Goal: Task Accomplishment & Management: Use online tool/utility

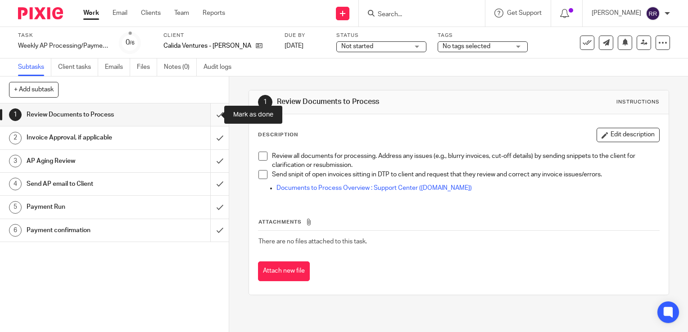
click at [215, 113] on input "submit" at bounding box center [114, 115] width 229 height 23
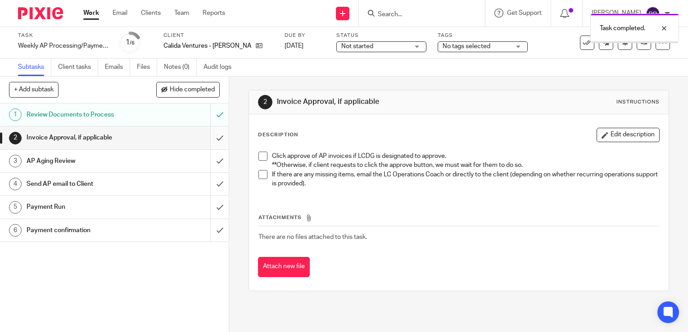
click at [211, 134] on input "submit" at bounding box center [114, 137] width 229 height 23
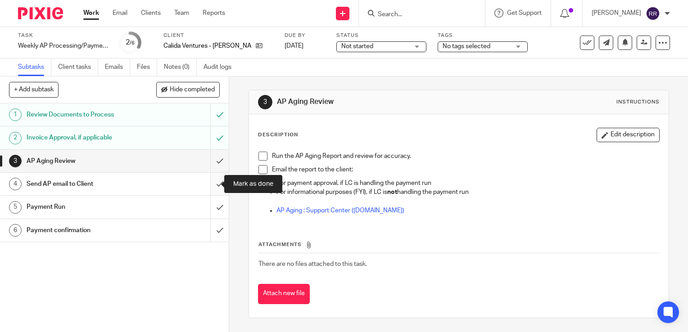
click at [209, 177] on input "submit" at bounding box center [114, 184] width 229 height 23
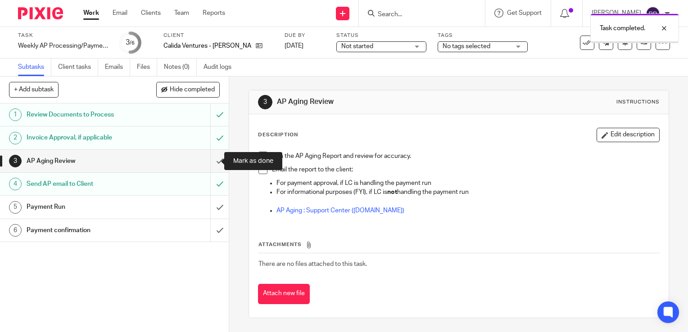
click at [204, 168] on input "submit" at bounding box center [114, 161] width 229 height 23
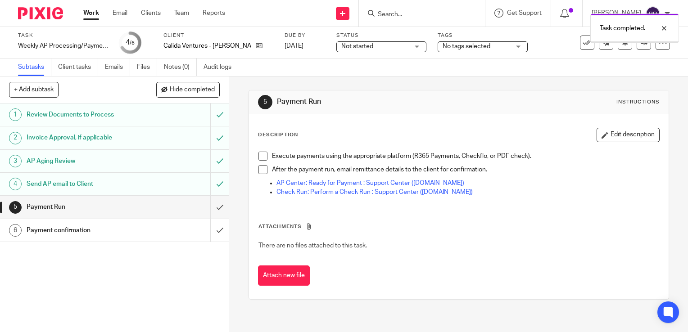
click at [207, 208] on input "submit" at bounding box center [114, 207] width 229 height 23
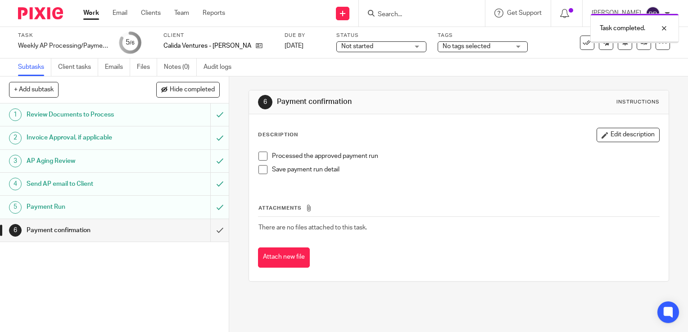
click at [207, 233] on input "submit" at bounding box center [114, 230] width 229 height 23
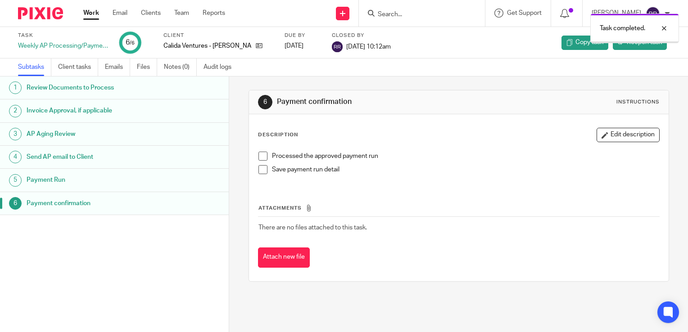
click at [93, 12] on link "Work" at bounding box center [91, 13] width 16 height 9
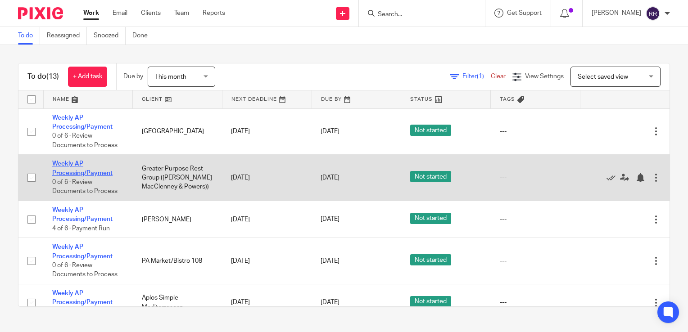
click at [77, 166] on link "Weekly AP Processing/Payment" at bounding box center [82, 168] width 60 height 15
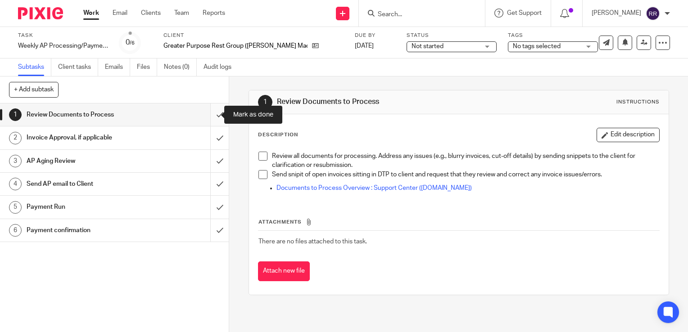
click at [212, 116] on input "submit" at bounding box center [114, 115] width 229 height 23
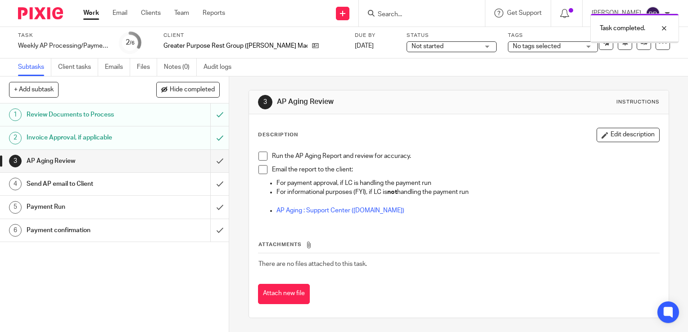
click at [211, 167] on input "submit" at bounding box center [114, 161] width 229 height 23
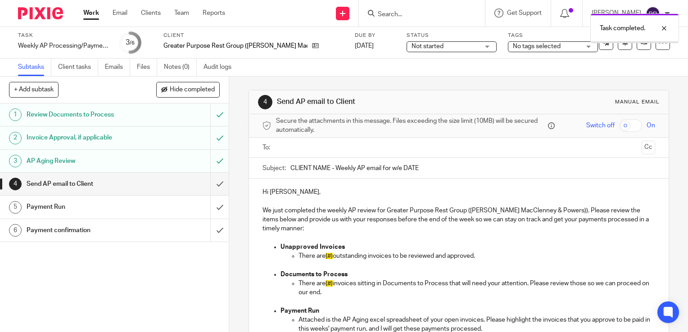
click at [211, 181] on input "submit" at bounding box center [114, 184] width 229 height 23
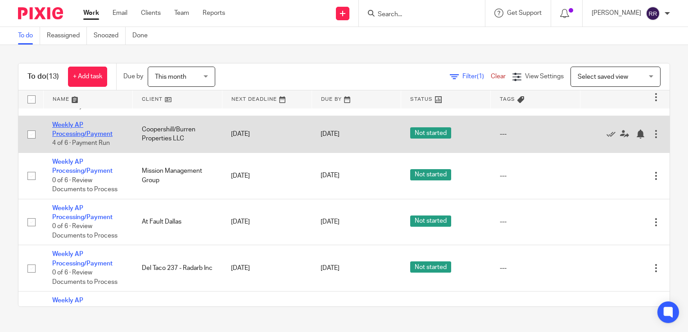
scroll to position [225, 0]
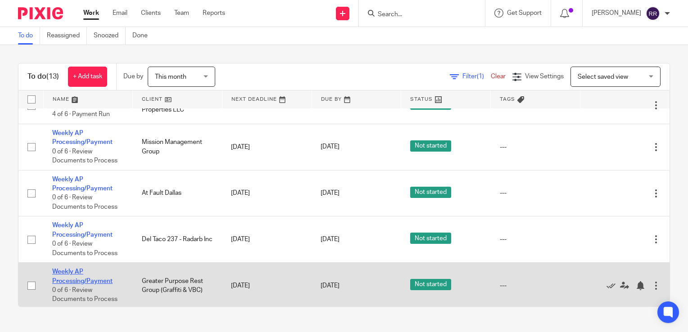
click at [88, 282] on link "Weekly AP Processing/Payment" at bounding box center [82, 276] width 60 height 15
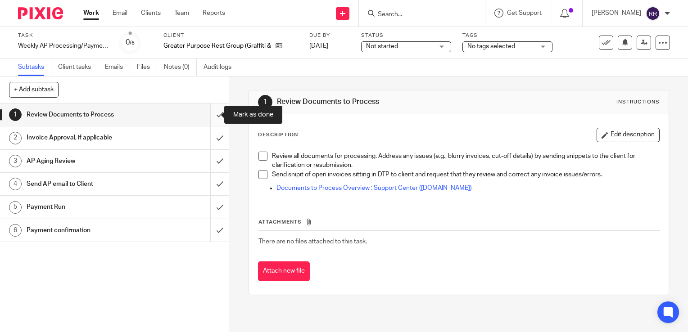
click at [213, 115] on input "submit" at bounding box center [114, 115] width 229 height 23
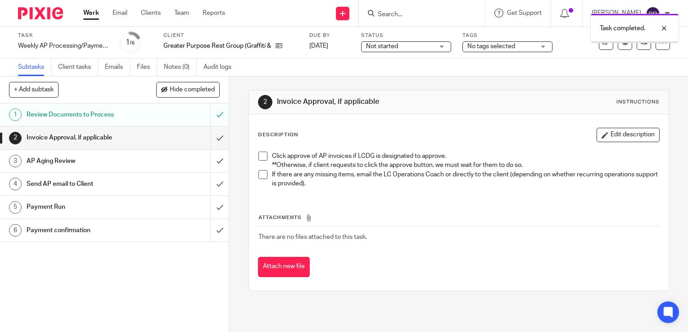
click at [208, 139] on input "submit" at bounding box center [114, 137] width 229 height 23
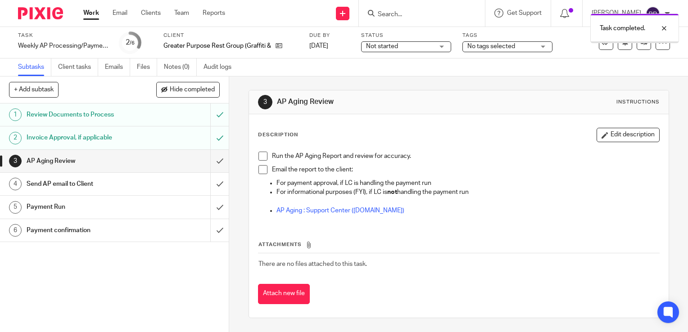
click at [208, 158] on input "submit" at bounding box center [114, 161] width 229 height 23
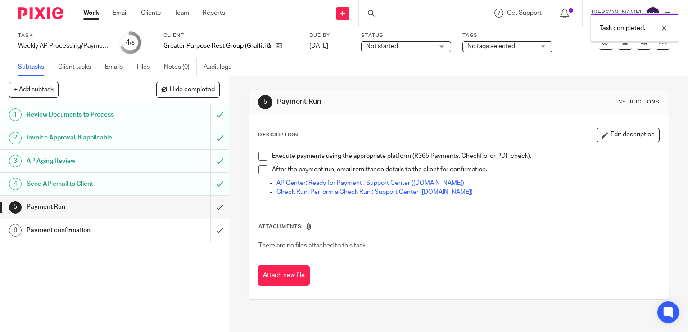
click at [93, 13] on link "Work" at bounding box center [91, 13] width 16 height 9
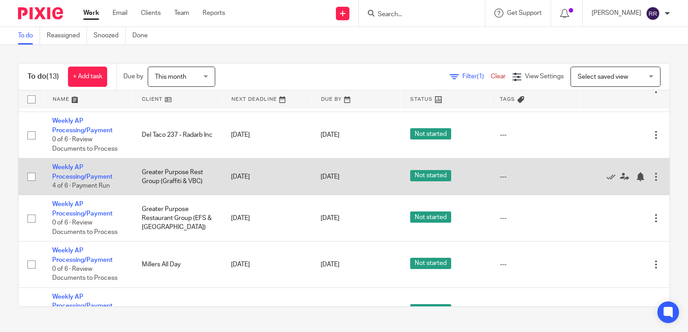
scroll to position [360, 0]
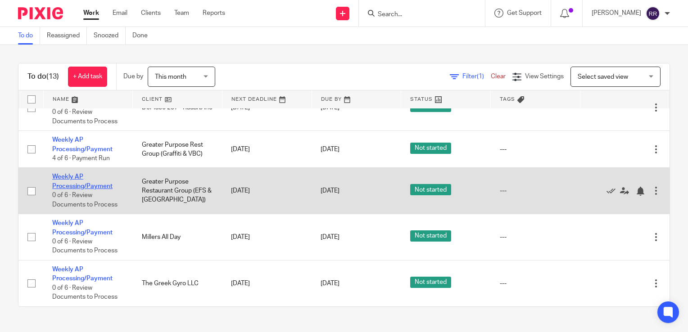
click at [69, 174] on link "Weekly AP Processing/Payment" at bounding box center [82, 181] width 60 height 15
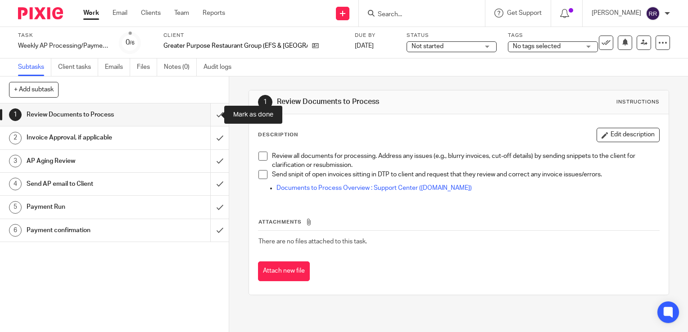
click at [217, 116] on input "submit" at bounding box center [114, 115] width 229 height 23
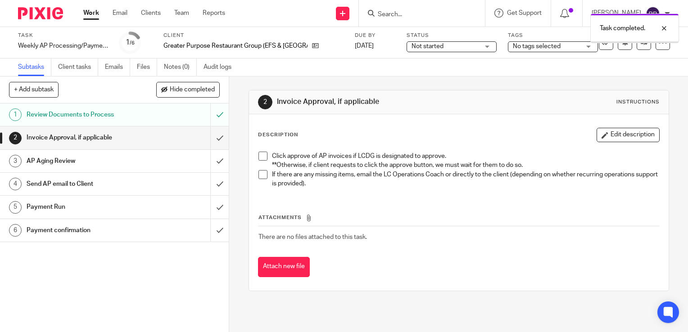
click at [212, 140] on input "submit" at bounding box center [114, 137] width 229 height 23
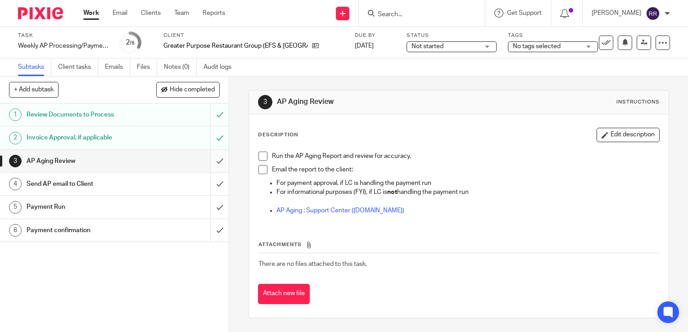
click at [211, 163] on input "submit" at bounding box center [114, 161] width 229 height 23
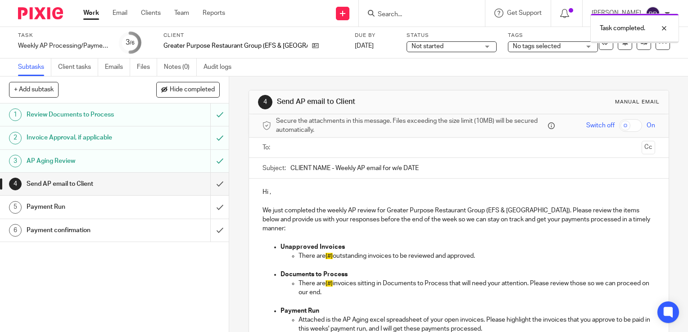
click at [211, 184] on input "submit" at bounding box center [114, 184] width 229 height 23
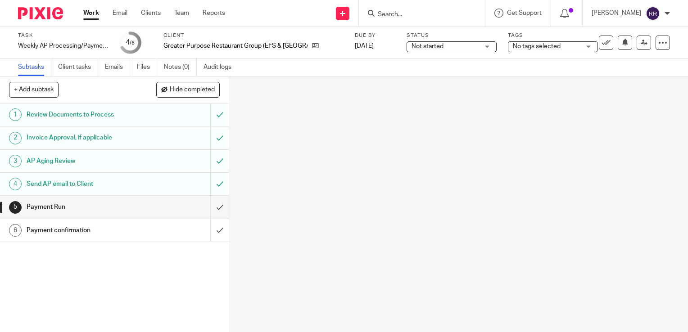
click at [88, 13] on link "Work" at bounding box center [91, 13] width 16 height 9
